Goal: Information Seeking & Learning: Learn about a topic

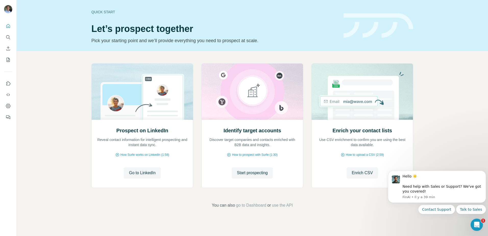
drag, startPoint x: 253, startPoint y: 205, endPoint x: 236, endPoint y: 197, distance: 18.7
click at [226, 191] on div "Prospect on LinkedIn Reveal contact information for intelligent prospecting and…" at bounding box center [252, 135] width 471 height 169
click at [257, 173] on span "Start prospecting" at bounding box center [252, 173] width 31 height 6
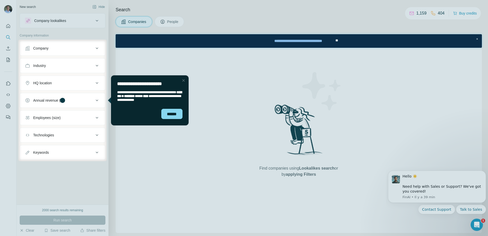
click at [185, 81] on div "Close Step" at bounding box center [183, 80] width 6 height 6
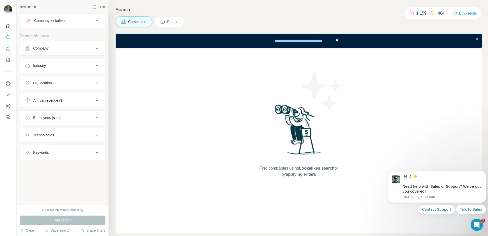
click at [49, 46] on div "Company" at bounding box center [59, 48] width 69 height 5
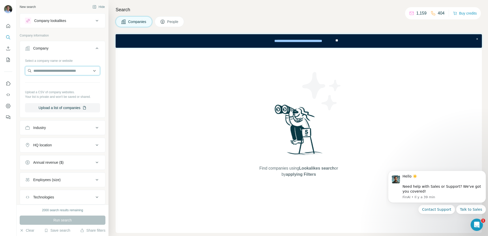
click at [45, 71] on input "text" at bounding box center [62, 70] width 75 height 9
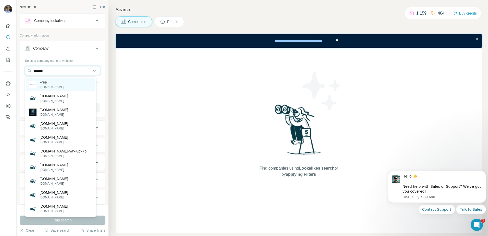
type input "*******"
click at [61, 84] on div "Free [DOMAIN_NAME]" at bounding box center [60, 85] width 69 height 14
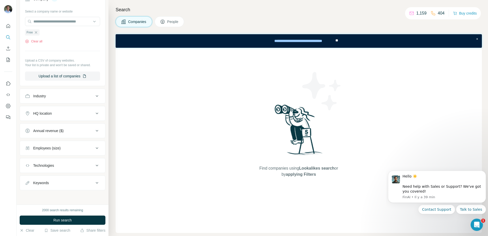
scroll to position [49, 0]
click at [66, 182] on div "Keywords" at bounding box center [59, 182] width 69 height 5
click at [60, 196] on input "text" at bounding box center [57, 194] width 65 height 9
type input "*****"
click at [94, 195] on icon "button" at bounding box center [95, 195] width 5 height 5
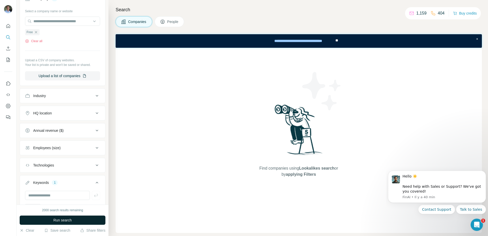
click at [63, 219] on span "Run search" at bounding box center [62, 219] width 18 height 5
click at [55, 113] on div "HQ location" at bounding box center [59, 112] width 69 height 5
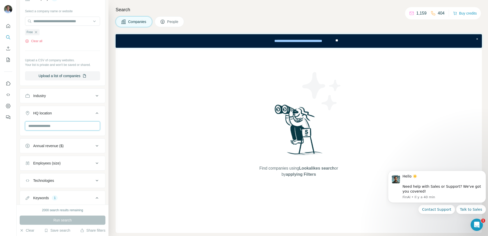
click at [52, 126] on input "text" at bounding box center [62, 125] width 75 height 9
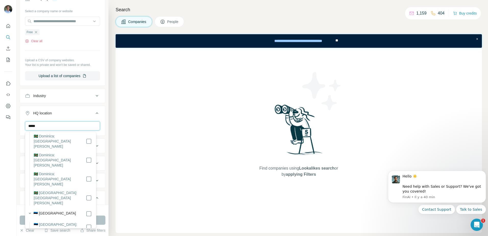
scroll to position [98, 0]
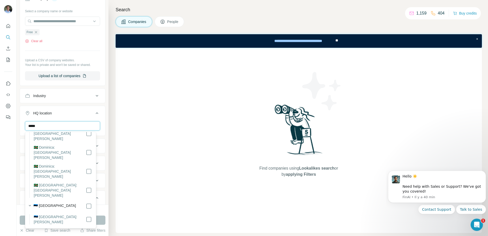
type input "*****"
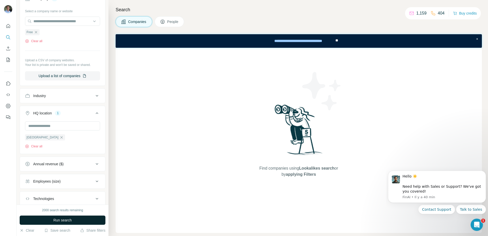
click at [66, 218] on span "Run search" at bounding box center [62, 219] width 18 height 5
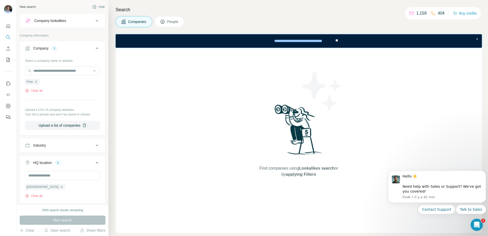
click at [96, 20] on icon at bounding box center [97, 21] width 3 height 2
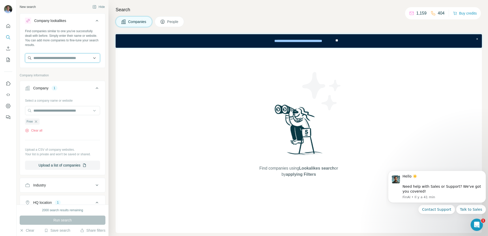
click at [57, 58] on input "text" at bounding box center [62, 57] width 75 height 9
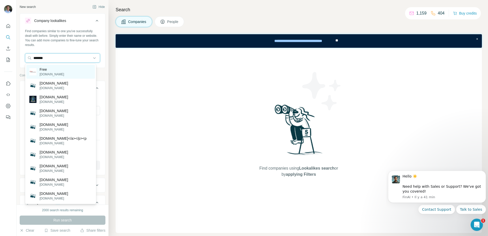
type input "*******"
click at [48, 70] on p "Free" at bounding box center [52, 69] width 24 height 5
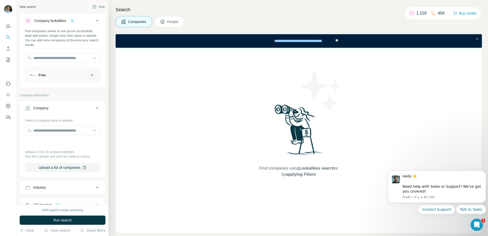
click at [91, 75] on icon "Free-remove-button" at bounding box center [92, 75] width 3 height 3
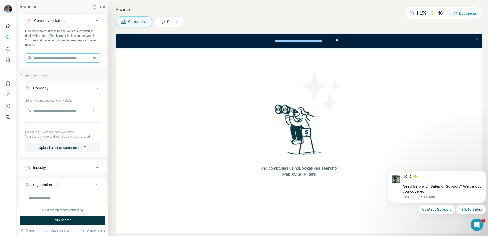
click at [69, 59] on input "text" at bounding box center [62, 57] width 75 height 9
drag, startPoint x: 43, startPoint y: 57, endPoint x: 47, endPoint y: 59, distance: 4.6
click at [43, 57] on input "**********" at bounding box center [62, 57] width 75 height 9
drag, startPoint x: 57, startPoint y: 58, endPoint x: 9, endPoint y: 55, distance: 47.8
click at [9, 55] on div "**********" at bounding box center [244, 118] width 488 height 236
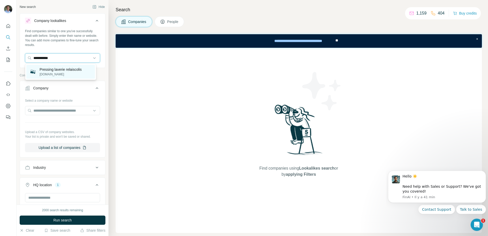
type input "**********"
click at [70, 70] on p "Pressing laverie relaiscolis" at bounding box center [61, 69] width 42 height 5
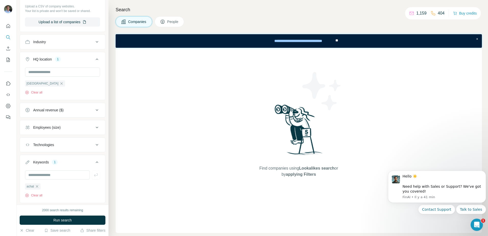
scroll to position [153, 0]
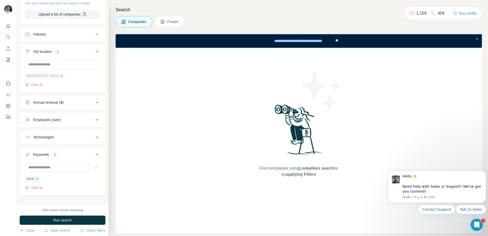
click at [59, 78] on icon "button" at bounding box center [61, 76] width 4 height 4
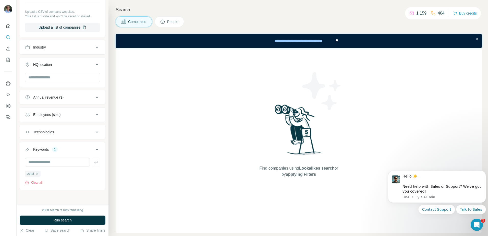
scroll to position [143, 0]
click at [37, 171] on icon "button" at bounding box center [37, 173] width 4 height 4
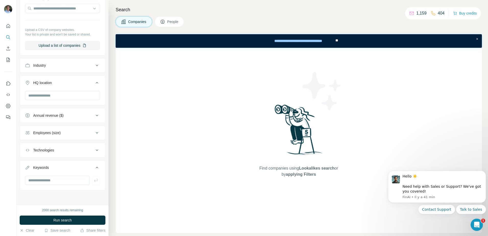
scroll to position [125, 0]
click at [59, 220] on span "Run search" at bounding box center [62, 219] width 18 height 5
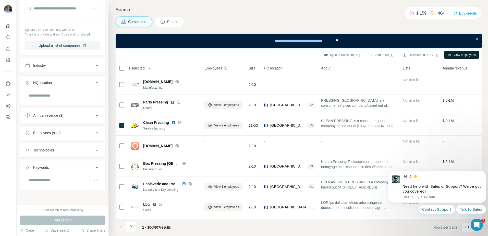
click at [459, 54] on button "View employees" at bounding box center [460, 55] width 35 height 8
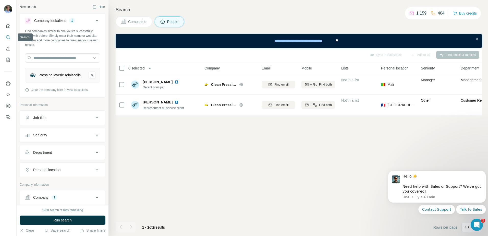
click at [9, 37] on icon "Search" at bounding box center [8, 37] width 5 height 5
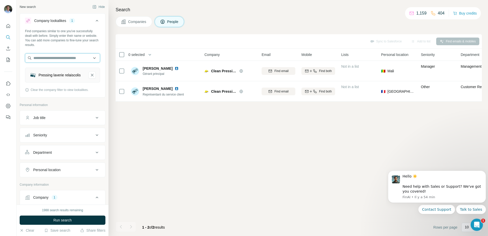
click at [58, 58] on input "text" at bounding box center [62, 57] width 75 height 9
click at [150, 139] on div "Sync to Salesforce Add to list Find emails & mobiles 0 selected People Company …" at bounding box center [299, 134] width 366 height 201
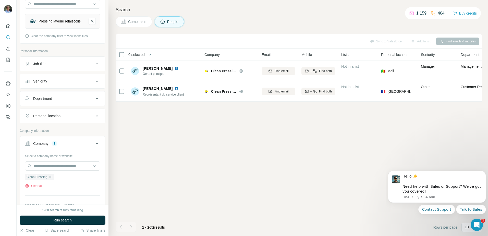
scroll to position [128, 0]
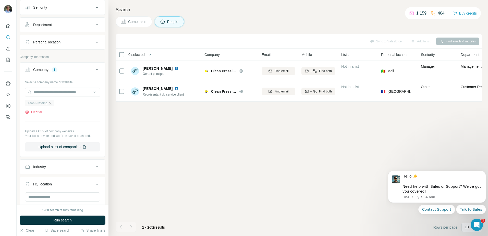
click at [51, 105] on icon "button" at bounding box center [50, 103] width 4 height 4
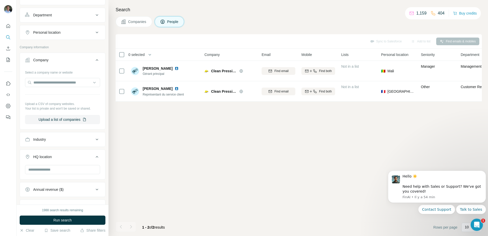
scroll to position [118, 0]
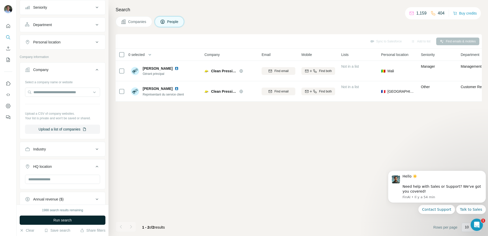
click at [59, 221] on span "Run search" at bounding box center [62, 219] width 18 height 5
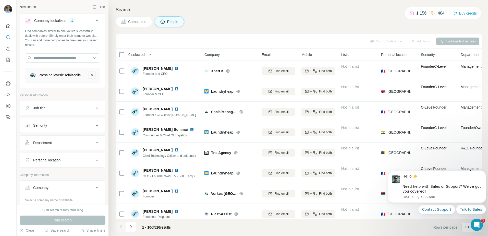
click at [90, 76] on icon "Pressing laverie relaiscolis-remove-button" at bounding box center [92, 74] width 5 height 5
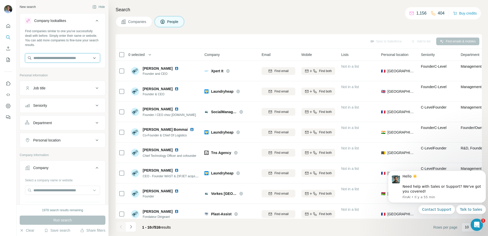
click at [71, 59] on input "text" at bounding box center [62, 57] width 75 height 9
click at [76, 57] on input "text" at bounding box center [62, 57] width 75 height 9
drag, startPoint x: 43, startPoint y: 59, endPoint x: 42, endPoint y: 57, distance: 2.6
click at [42, 57] on input "**********" at bounding box center [62, 57] width 75 height 9
type input "**********"
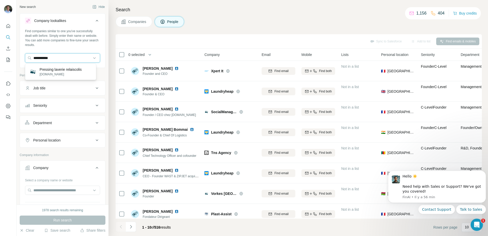
drag, startPoint x: 66, startPoint y: 57, endPoint x: 21, endPoint y: 58, distance: 45.1
click at [21, 58] on div "**********" at bounding box center [62, 48] width 85 height 38
click at [45, 192] on input "text" at bounding box center [62, 189] width 75 height 9
click at [43, 191] on input "**********" at bounding box center [62, 189] width 75 height 9
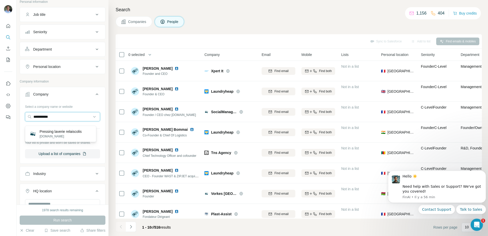
scroll to position [77, 0]
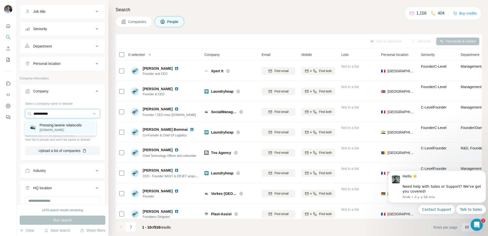
type input "**********"
click at [57, 130] on p "[DOMAIN_NAME]" at bounding box center [61, 130] width 42 height 5
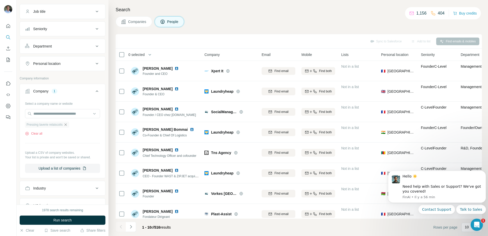
click at [67, 124] on icon "button" at bounding box center [65, 124] width 4 height 4
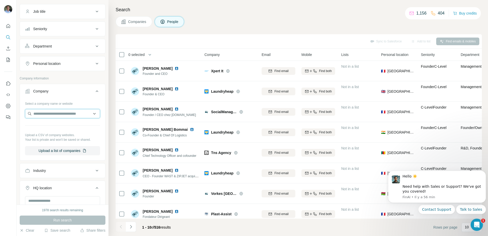
click at [70, 114] on input "text" at bounding box center [62, 113] width 75 height 9
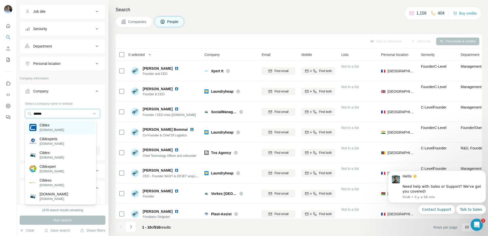
type input "******"
click at [63, 128] on div "Ciblex [DOMAIN_NAME]" at bounding box center [60, 127] width 69 height 14
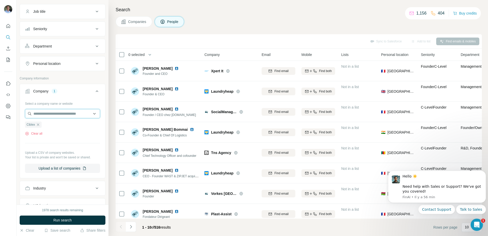
click at [58, 111] on input "text" at bounding box center [62, 113] width 75 height 9
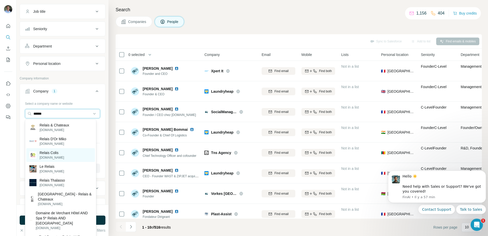
type input "******"
click at [49, 155] on p "Relais Colis" at bounding box center [52, 152] width 24 height 5
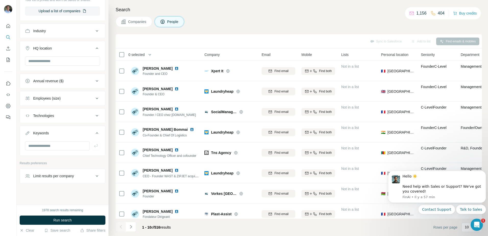
scroll to position [236, 0]
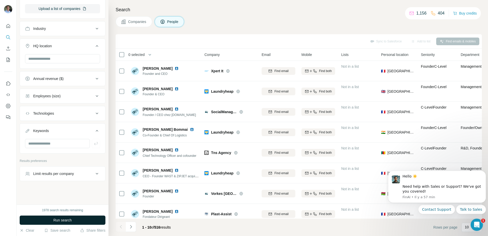
click at [60, 221] on span "Run search" at bounding box center [62, 219] width 18 height 5
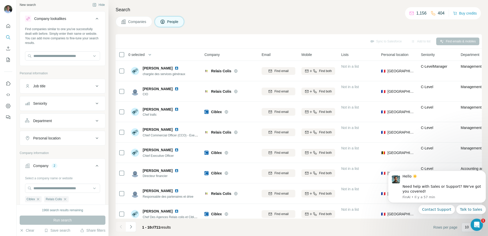
scroll to position [0, 0]
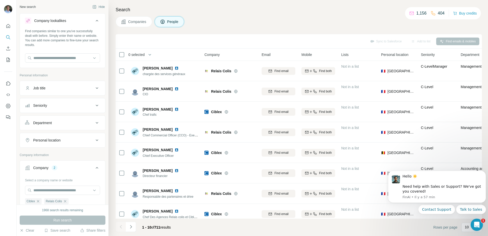
click at [79, 86] on div "Job title" at bounding box center [59, 87] width 69 height 5
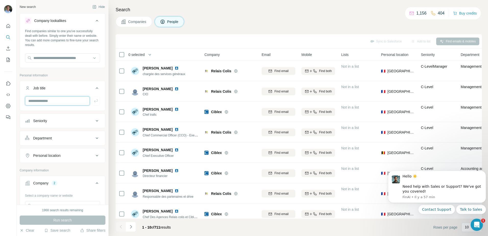
click at [54, 99] on input "text" at bounding box center [57, 100] width 65 height 9
click at [45, 121] on div "Seniority" at bounding box center [40, 120] width 14 height 5
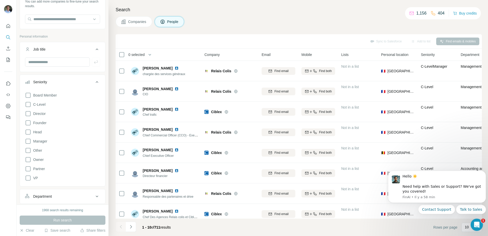
scroll to position [51, 0]
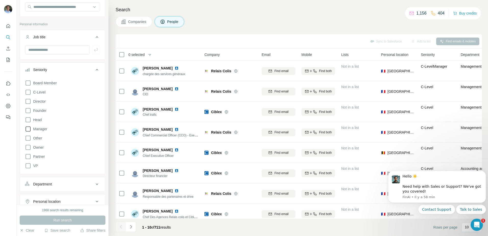
click at [30, 128] on icon at bounding box center [28, 128] width 5 height 5
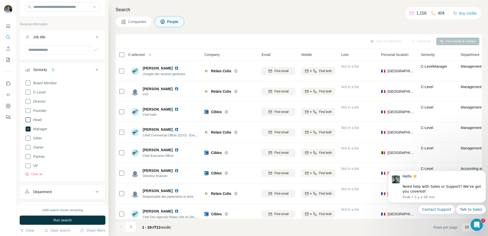
click at [28, 118] on icon at bounding box center [28, 120] width 6 height 6
click at [28, 101] on icon at bounding box center [28, 101] width 6 height 6
click at [60, 220] on span "Run search" at bounding box center [62, 219] width 18 height 5
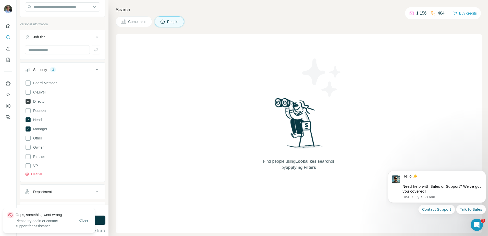
click at [29, 101] on icon at bounding box center [28, 101] width 5 height 5
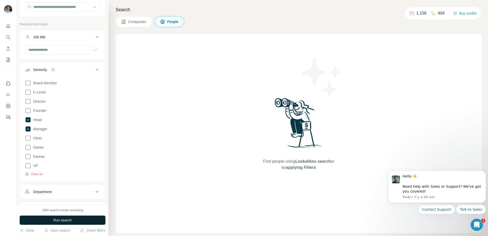
click at [59, 217] on span "Run search" at bounding box center [62, 219] width 18 height 5
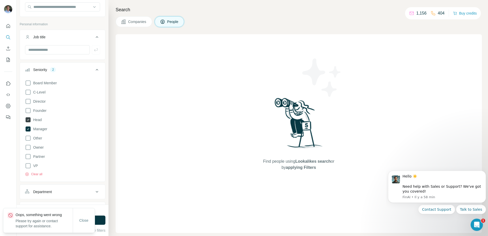
click at [30, 120] on icon at bounding box center [28, 119] width 5 height 5
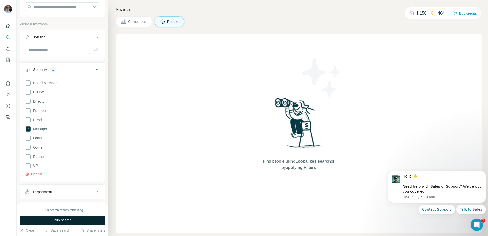
click at [68, 220] on span "Run search" at bounding box center [62, 219] width 18 height 5
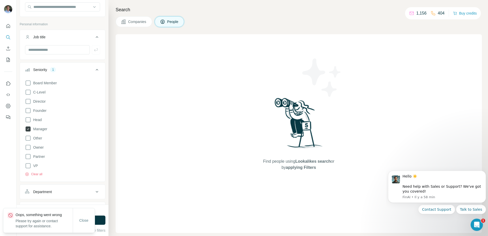
click at [27, 127] on icon at bounding box center [28, 128] width 5 height 5
click at [80, 221] on span "Close" at bounding box center [83, 220] width 9 height 5
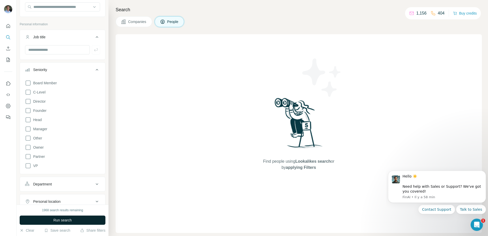
click at [64, 222] on span "Run search" at bounding box center [62, 219] width 18 height 5
